Goal: Obtain resource: Download file/media

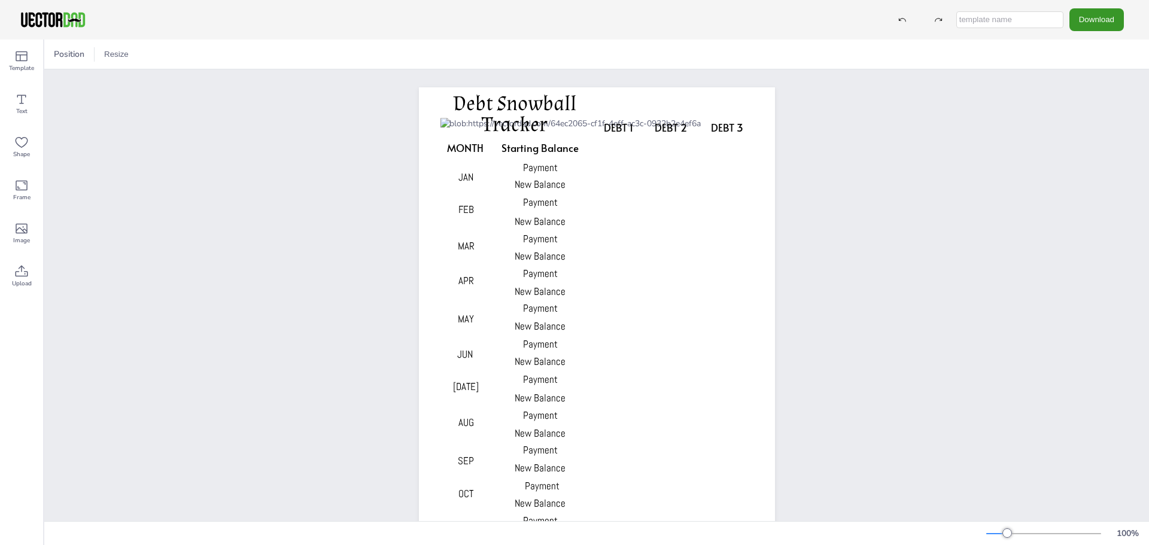
click at [1079, 25] on button "Download" at bounding box center [1096, 19] width 54 height 22
click at [1074, 150] on li "PDF" at bounding box center [1100, 146] width 98 height 25
click at [629, 129] on p "DEBT 1" at bounding box center [618, 128] width 52 height 14
click at [626, 129] on span "DEBT 1" at bounding box center [618, 127] width 29 height 14
click at [627, 130] on span "DEBT 1" at bounding box center [618, 127] width 29 height 14
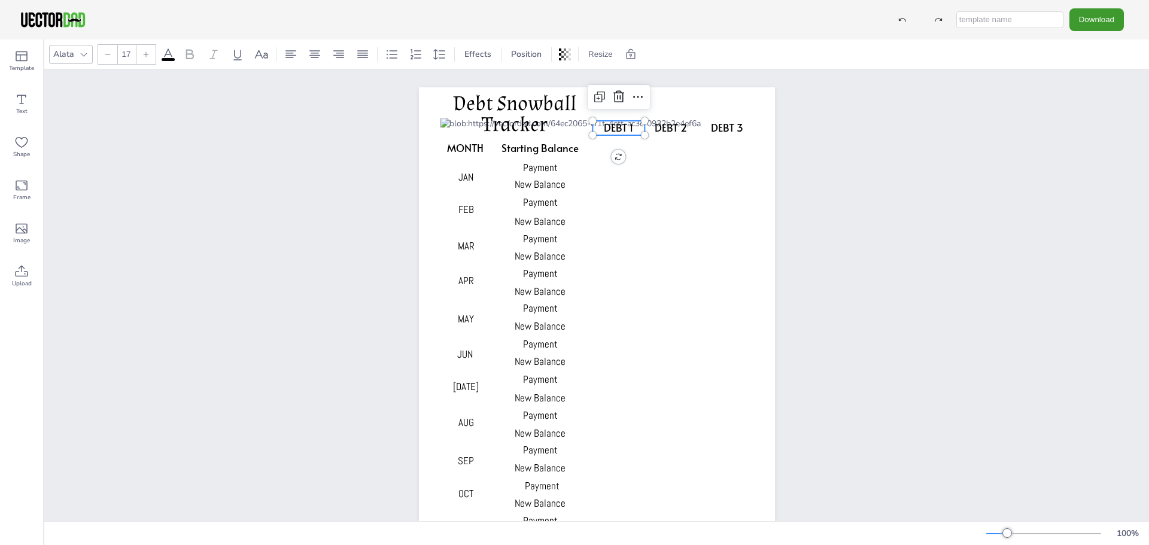
click at [627, 130] on span "DEBT 1" at bounding box center [618, 127] width 29 height 14
click at [628, 127] on span "DEBT 1" at bounding box center [618, 127] width 29 height 14
type input "17"
click at [668, 126] on span "DEBT 2" at bounding box center [670, 127] width 32 height 14
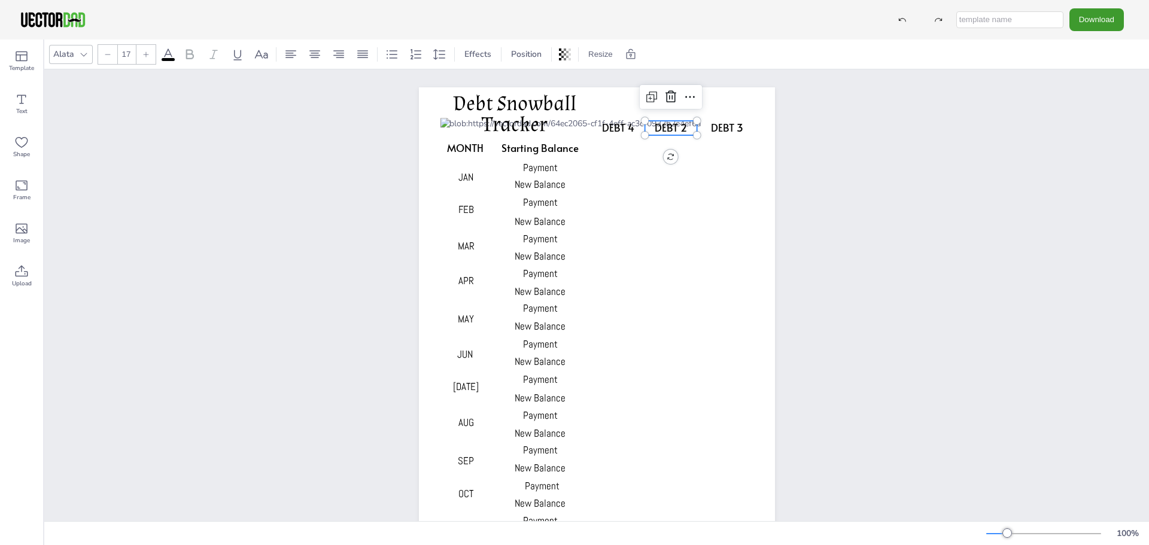
click at [680, 127] on span "DEBT 2" at bounding box center [670, 127] width 32 height 14
click at [722, 135] on div at bounding box center [596, 351] width 313 height 466
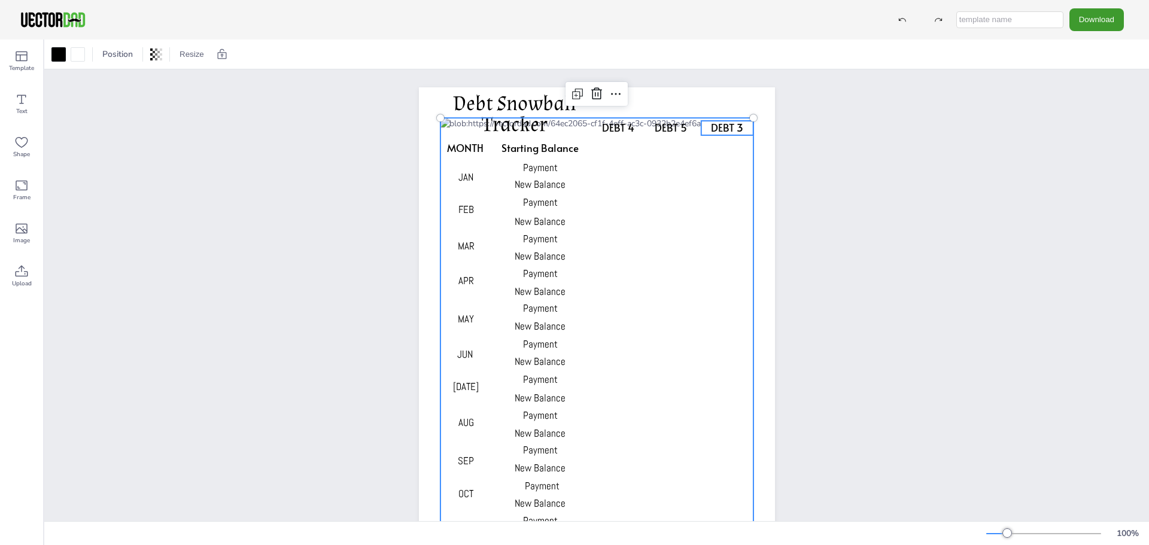
click at [732, 129] on span "DEBT 3" at bounding box center [727, 127] width 32 height 14
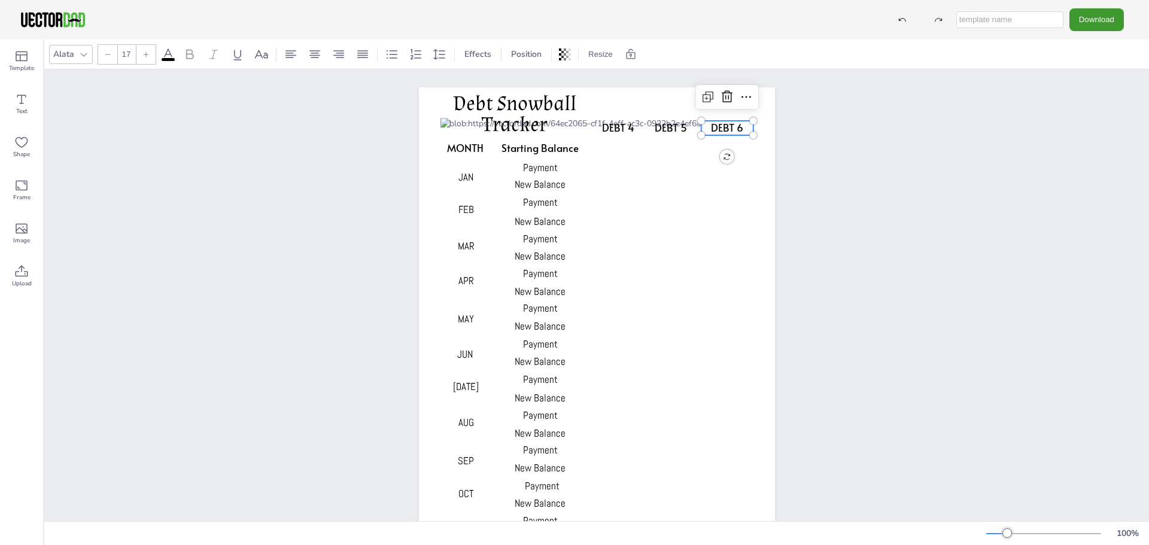
click at [847, 209] on div "DEBT 4 DEBT 5 DEBT 6 MONTH Starting Balance Payment New Balance Payment New Bal…" at bounding box center [596, 339] width 1104 height 540
click at [1085, 23] on button "Download" at bounding box center [1096, 19] width 54 height 22
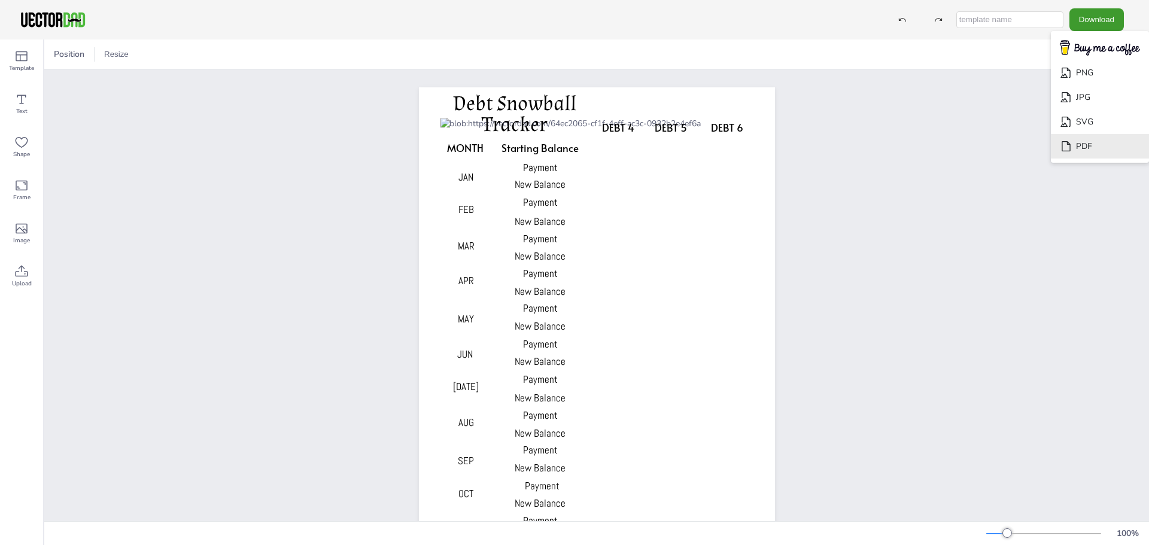
click at [1068, 147] on icon "Download" at bounding box center [1066, 146] width 13 height 13
